Goal: Check status: Check status

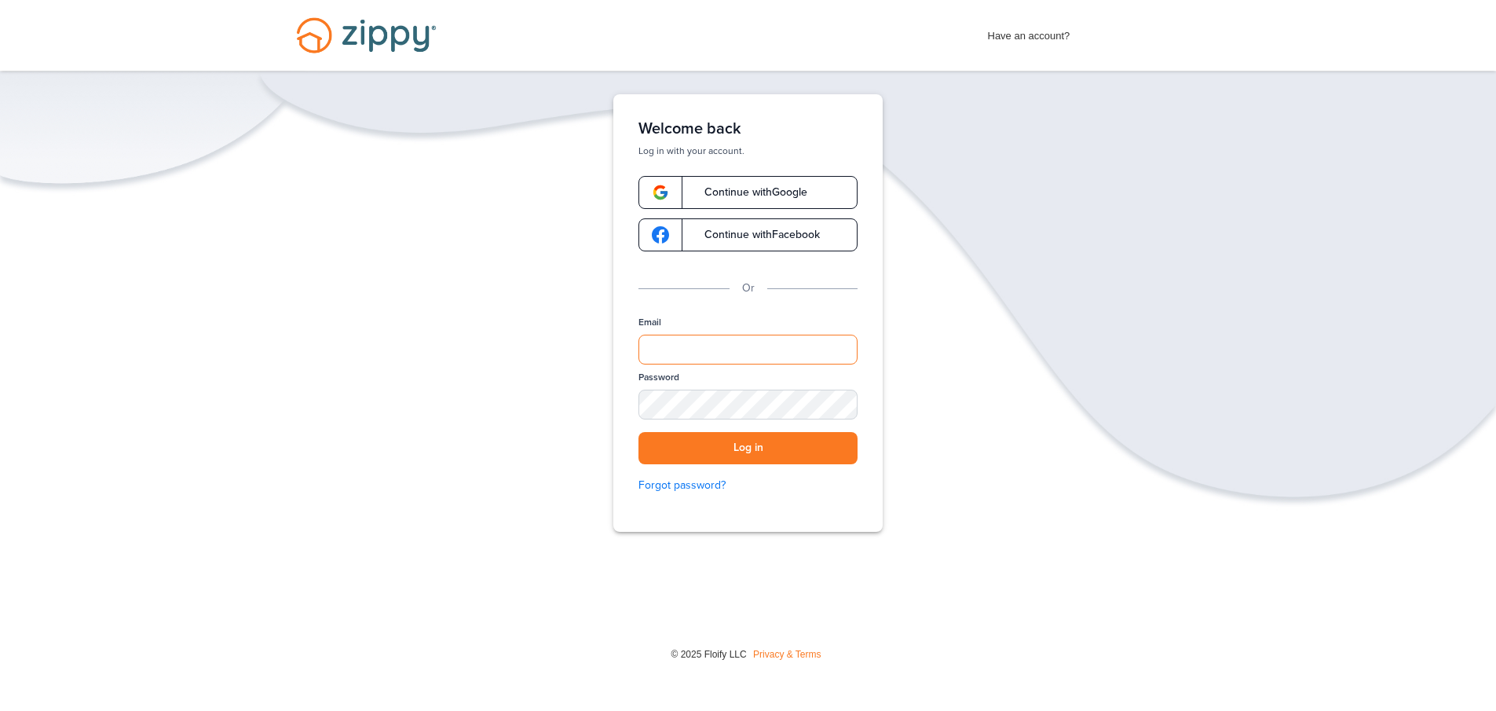
click at [759, 352] on input "Email" at bounding box center [747, 350] width 219 height 30
type input "**********"
click at [657, 433] on button "Log in" at bounding box center [747, 448] width 219 height 32
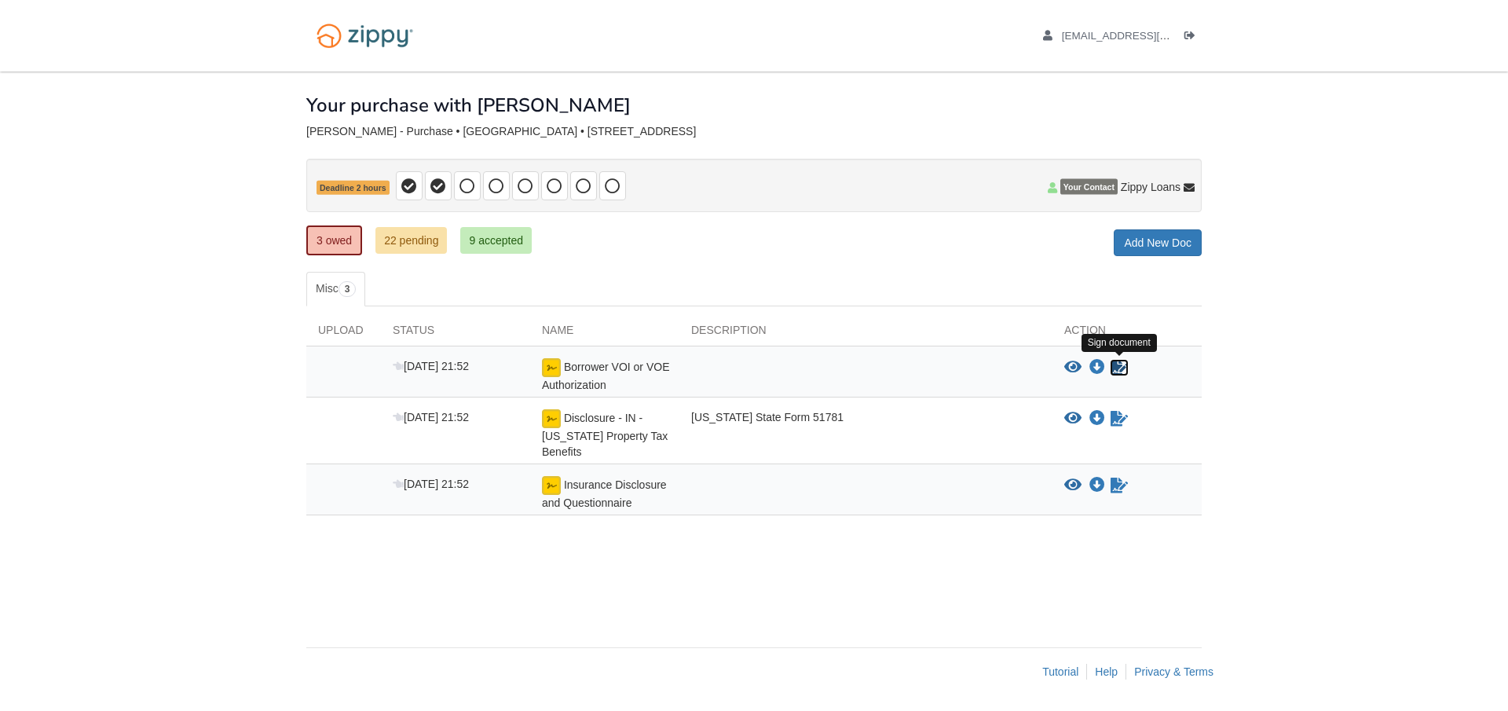
click at [1113, 368] on icon "Sign Form" at bounding box center [1118, 368] width 17 height 16
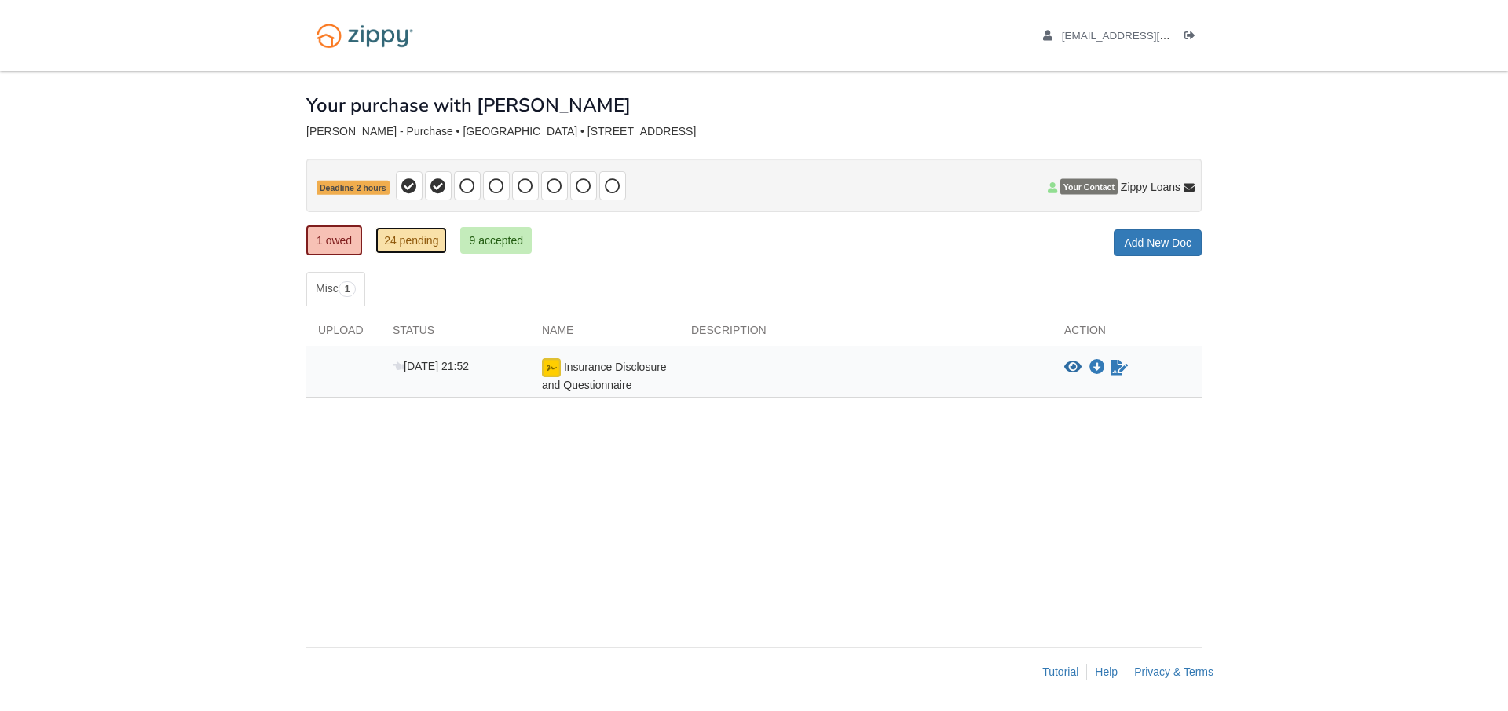
click at [426, 250] on link "24 pending" at bounding box center [410, 240] width 71 height 27
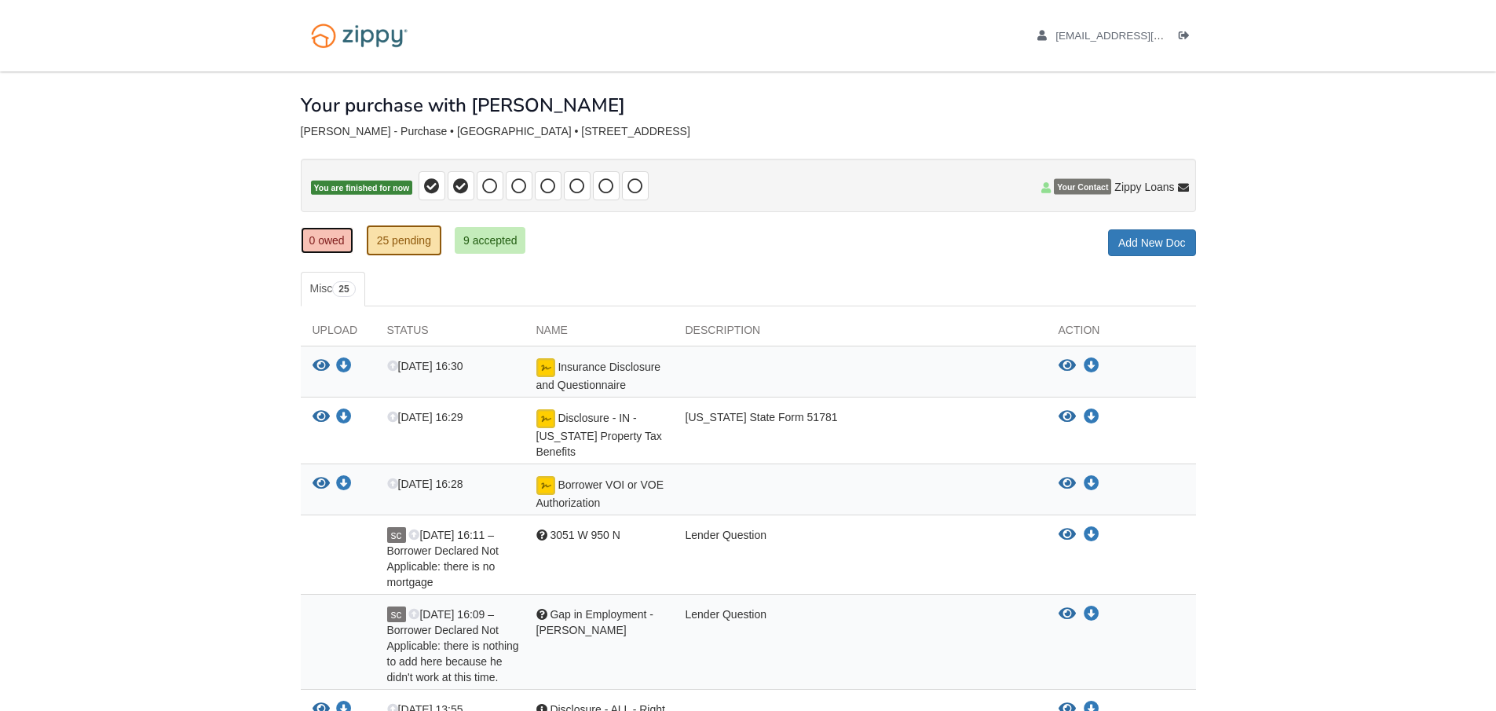
click at [349, 237] on link "0 owed" at bounding box center [327, 240] width 53 height 27
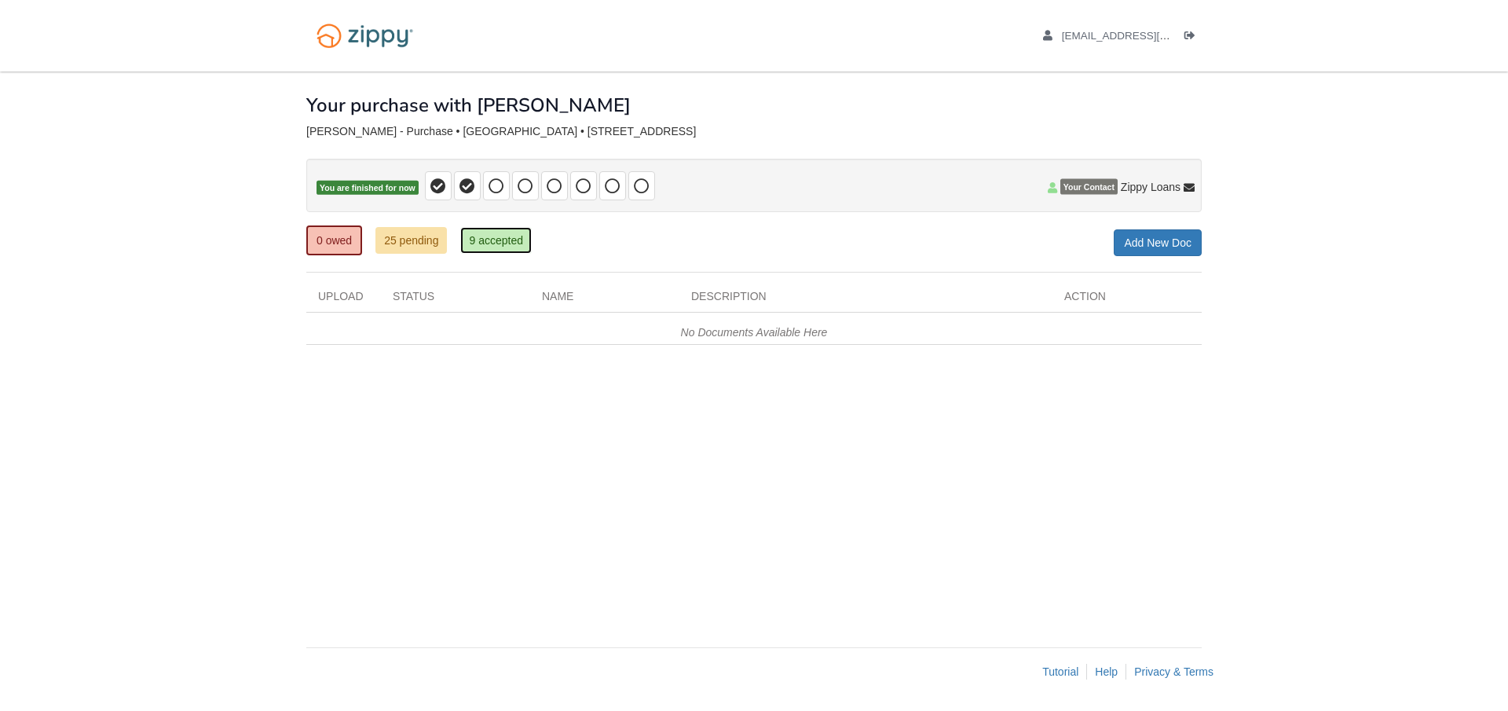
click at [482, 228] on link "9 accepted" at bounding box center [495, 240] width 71 height 27
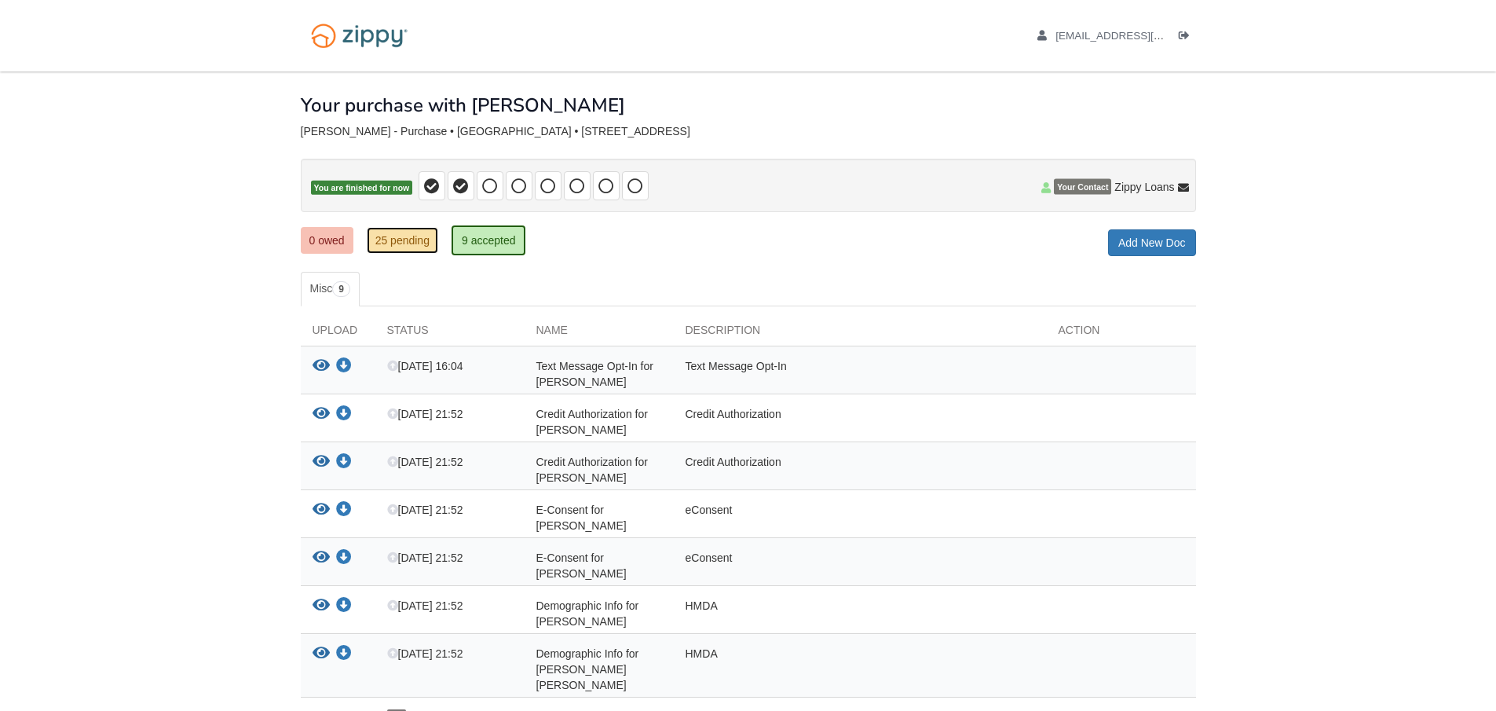
click at [433, 245] on link "25 pending" at bounding box center [402, 240] width 71 height 27
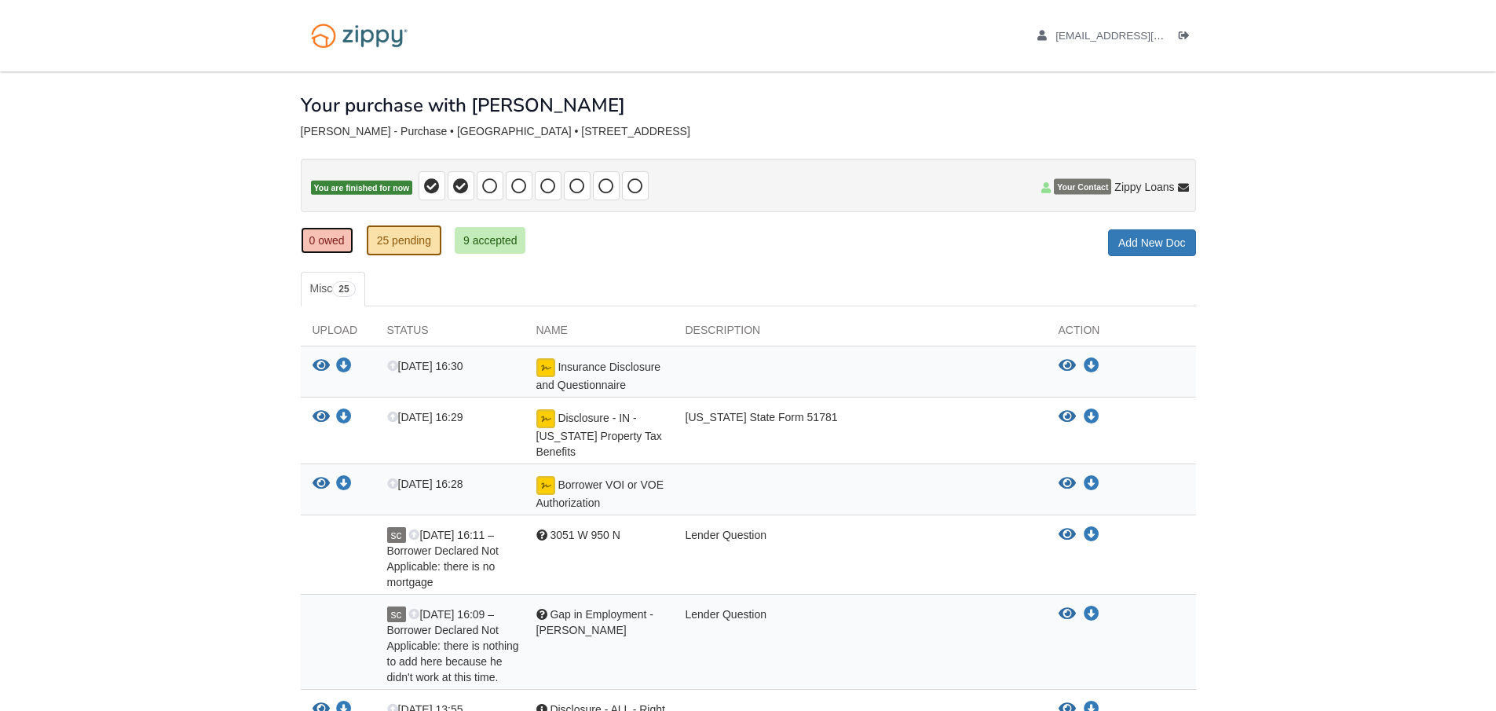
click at [335, 249] on link "0 owed" at bounding box center [327, 240] width 53 height 27
